Goal: Find specific page/section: Find specific page/section

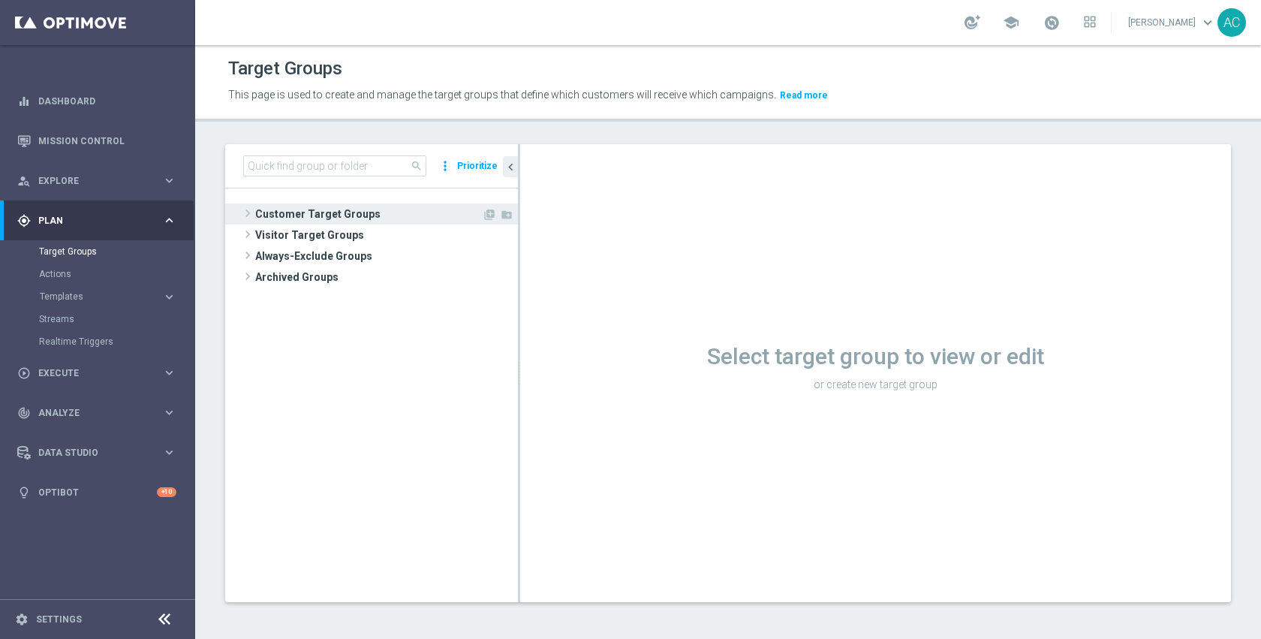
click at [360, 219] on span "Customer Target Groups" at bounding box center [368, 213] width 227 height 21
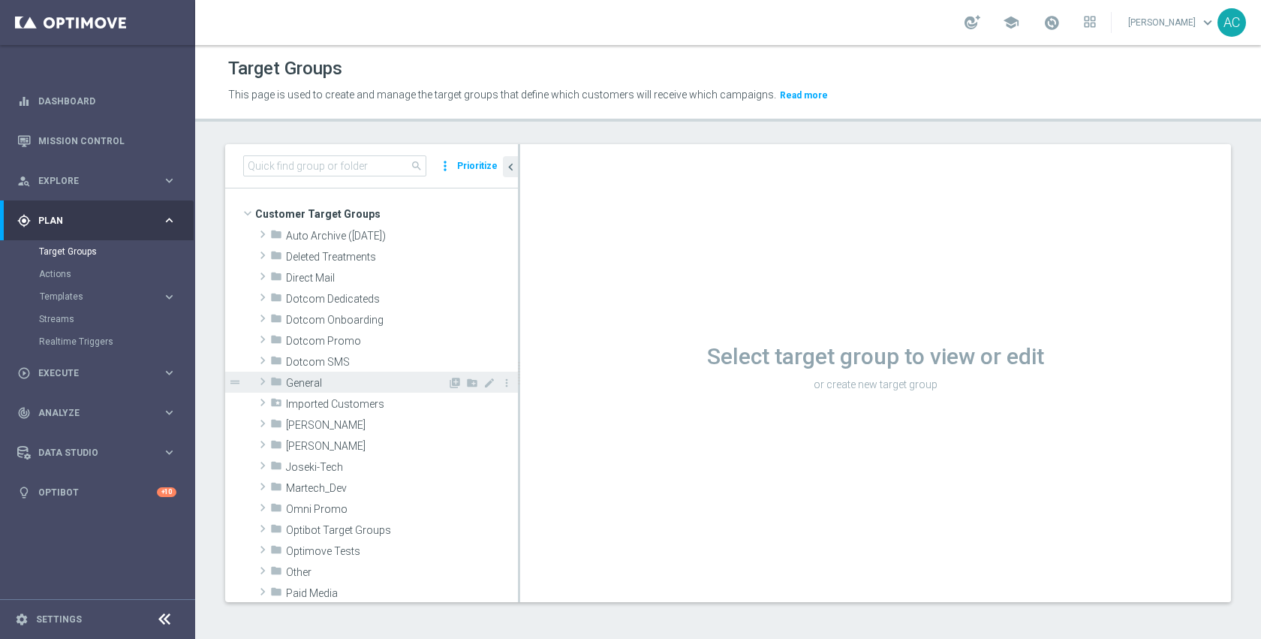
click at [338, 375] on div "folder General" at bounding box center [358, 382] width 177 height 21
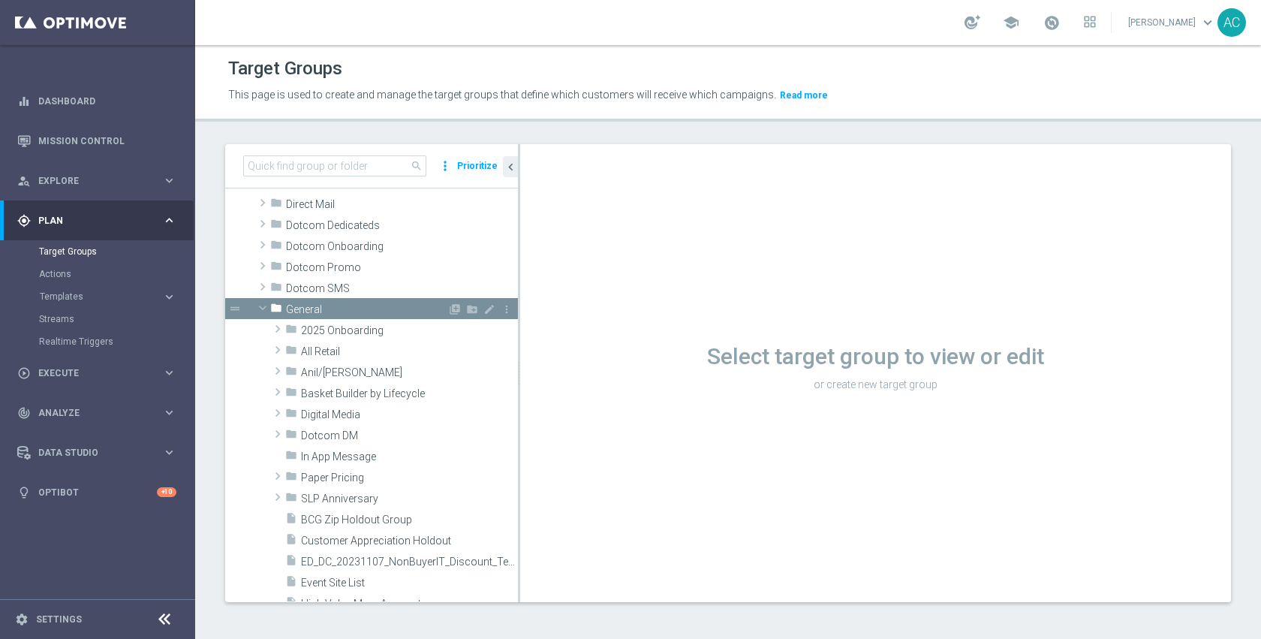
scroll to position [75, 0]
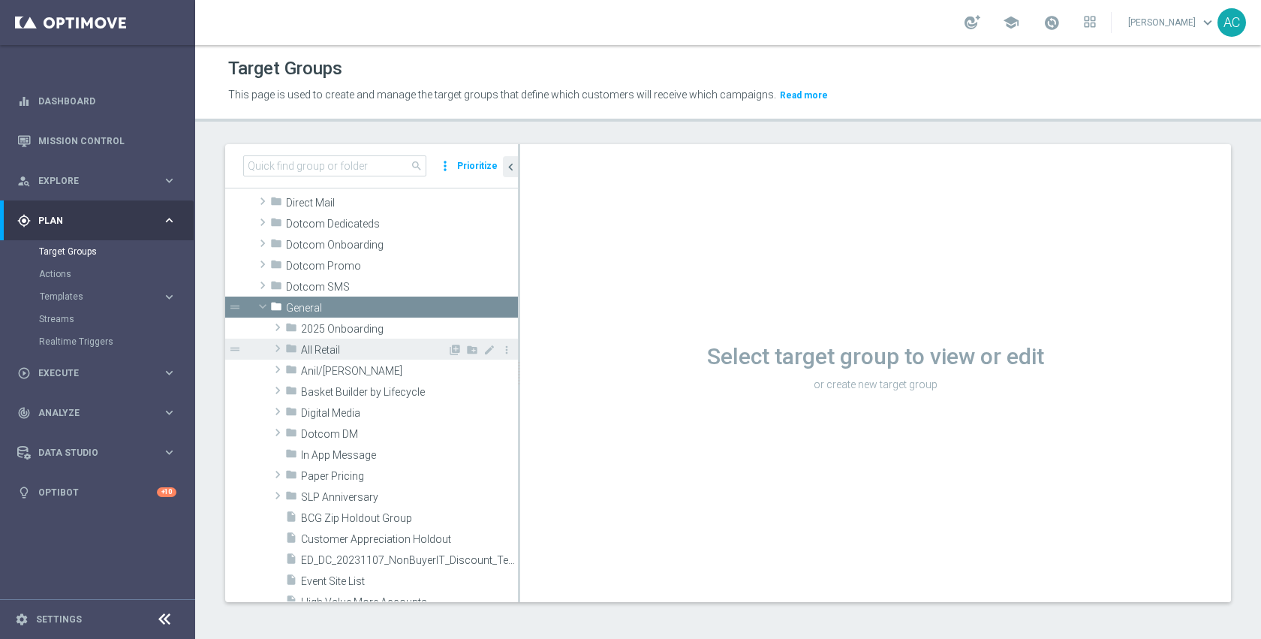
click at [345, 355] on span "All Retail" at bounding box center [374, 350] width 146 height 13
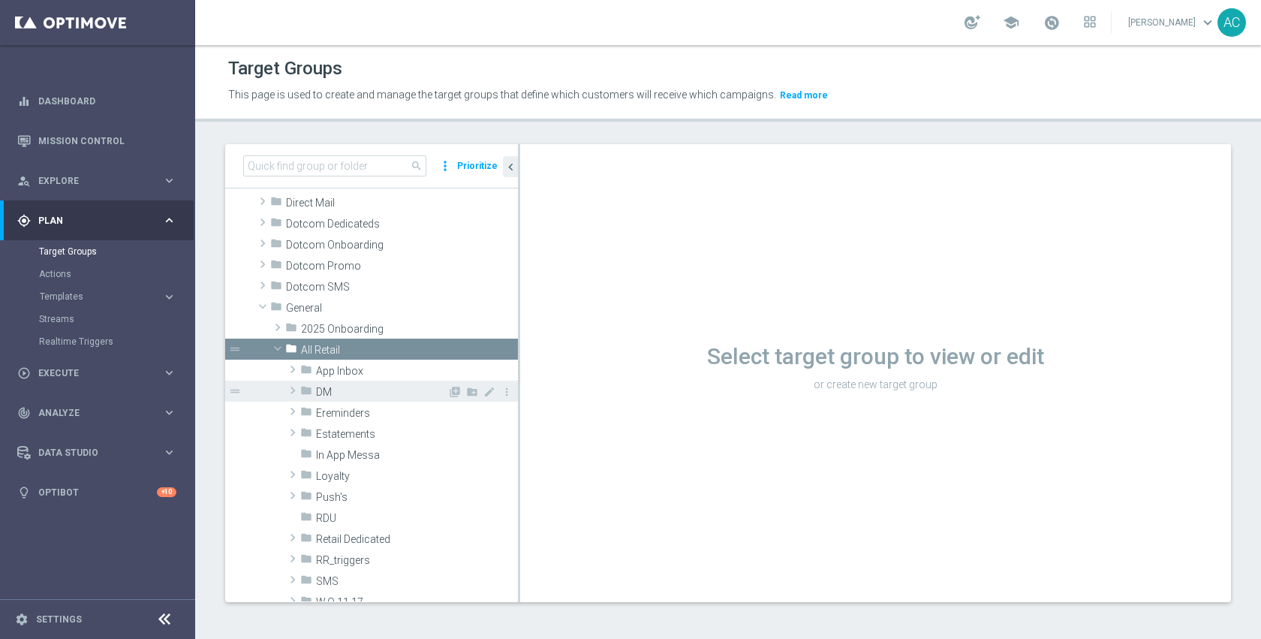
click at [347, 386] on span "DM" at bounding box center [381, 392] width 131 height 13
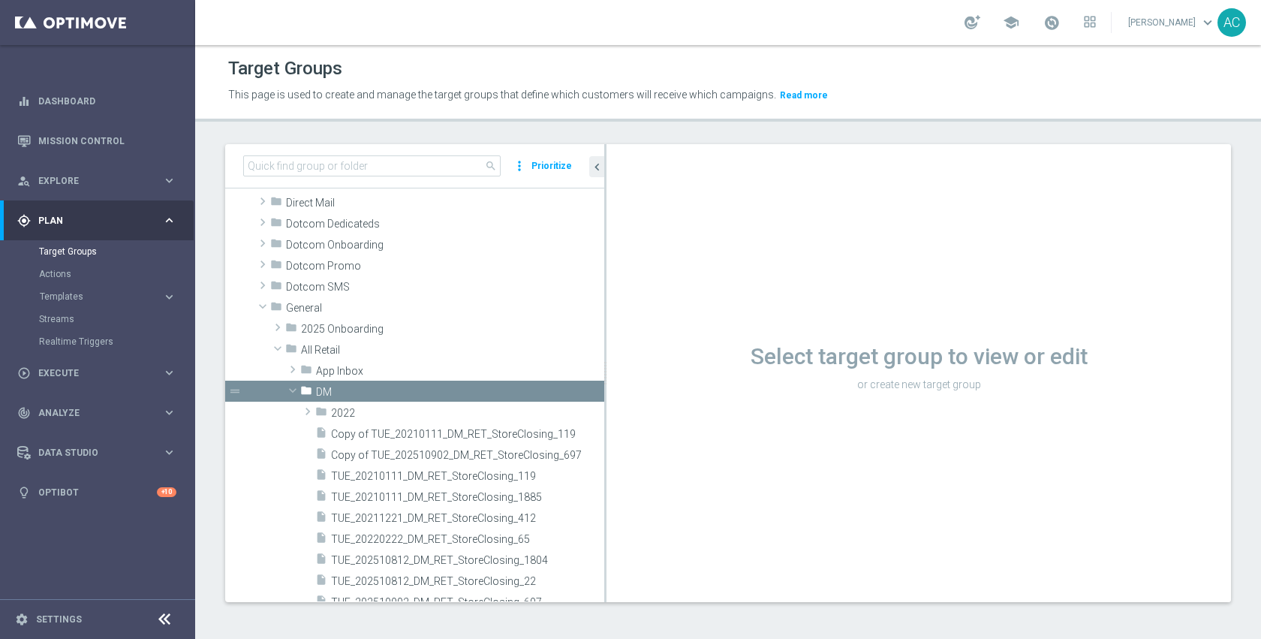
drag, startPoint x: 518, startPoint y: 459, endPoint x: 604, endPoint y: 459, distance: 86.3
click at [604, 459] on div at bounding box center [605, 373] width 2 height 458
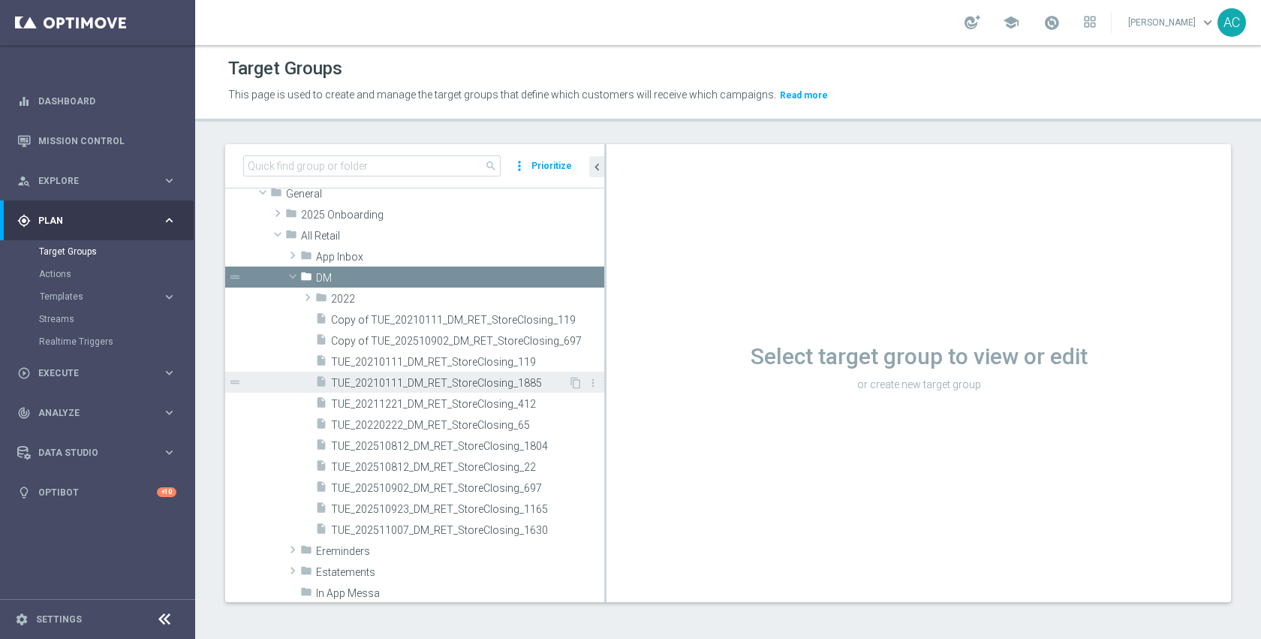
scroll to position [194, 0]
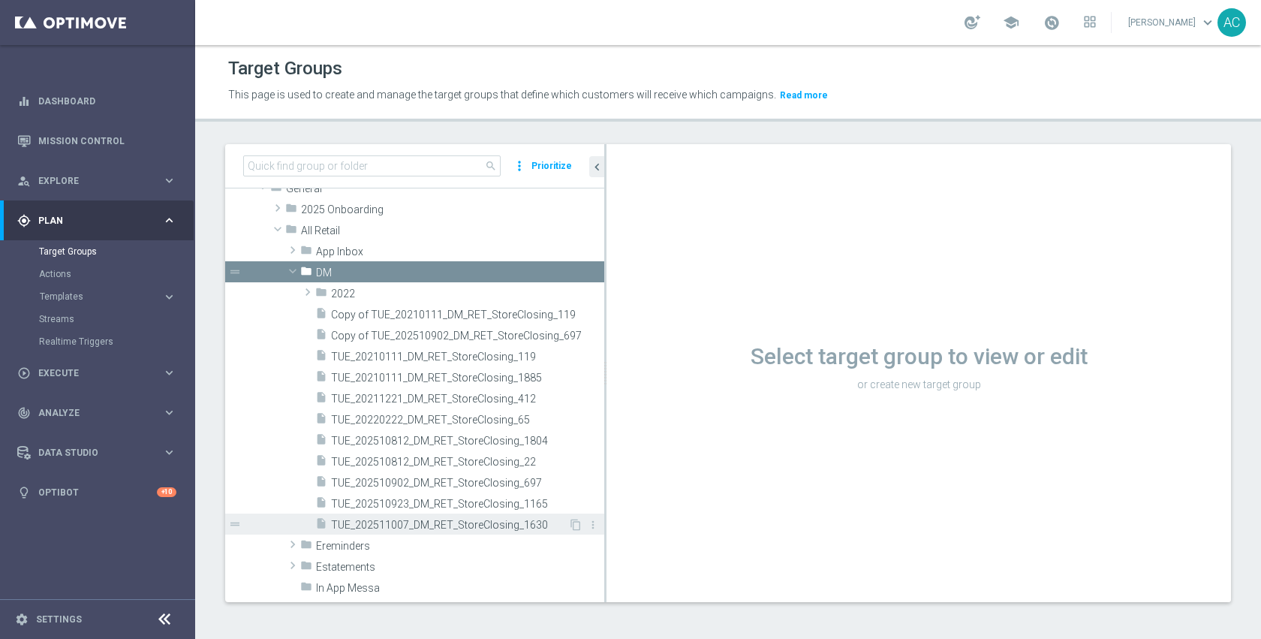
click at [435, 525] on span "TUE_202511007_DM_RET_StoreClosing_1630" at bounding box center [449, 525] width 237 height 13
